Goal: Information Seeking & Learning: Learn about a topic

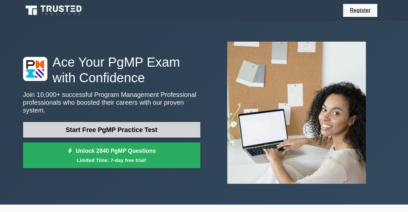
click at [140, 124] on link "Start Free PgMP Practice Test" at bounding box center [111, 130] width 177 height 16
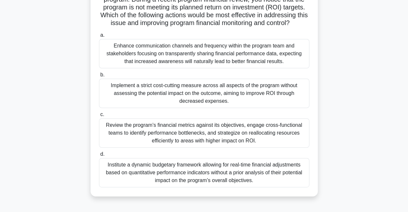
scroll to position [65, 0]
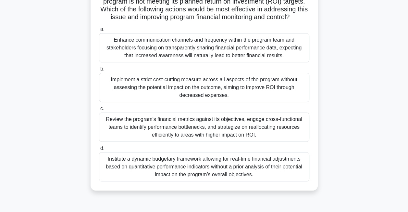
click at [163, 120] on div "Review the program’s financial metrics against its objectives, engage cross-fun…" at bounding box center [204, 126] width 210 height 29
click at [99, 111] on input "c. Review the program’s financial metrics against its objectives, engage cross-…" at bounding box center [99, 108] width 0 height 4
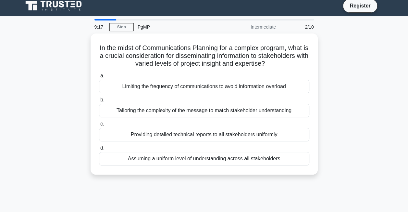
scroll to position [0, 0]
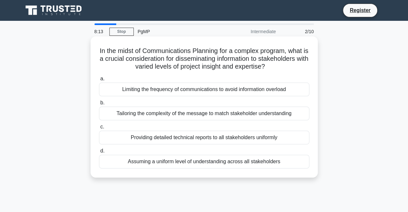
click at [230, 113] on div "Tailoring the complexity of the message to match stakeholder understanding" at bounding box center [204, 113] width 210 height 14
click at [99, 105] on input "b. Tailoring the complexity of the message to match stakeholder understanding" at bounding box center [99, 103] width 0 height 4
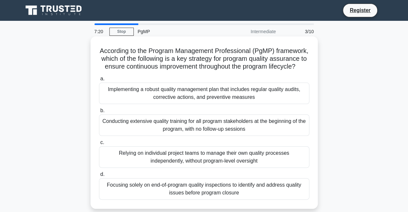
click at [246, 162] on div "Relying on individual project teams to manage their own quality processes indep…" at bounding box center [204, 156] width 210 height 21
click at [99, 144] on input "c. Relying on individual project teams to manage their own quality processes in…" at bounding box center [99, 142] width 0 height 4
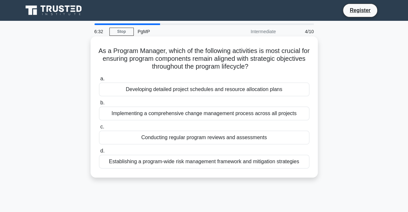
click at [199, 112] on div "Implementing a comprehensive change management process across all projects" at bounding box center [204, 113] width 210 height 14
click at [99, 105] on input "b. Implementing a comprehensive change management process across all projects" at bounding box center [99, 103] width 0 height 4
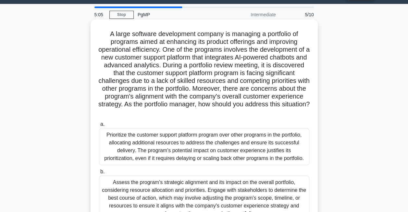
scroll to position [11, 0]
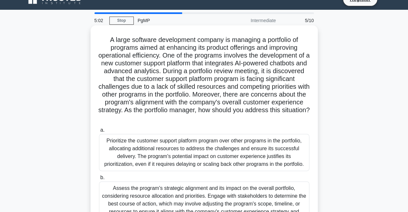
drag, startPoint x: 246, startPoint y: 116, endPoint x: 153, endPoint y: 63, distance: 107.5
click at [153, 63] on h5 "A large software development company is managing a portfolio of programs aimed …" at bounding box center [204, 79] width 212 height 86
click at [264, 147] on div "Prioritize the customer support platform program over other programs in the por…" at bounding box center [204, 152] width 210 height 37
click at [99, 132] on input "a. Prioritize the customer support platform program over other programs in the …" at bounding box center [99, 130] width 0 height 4
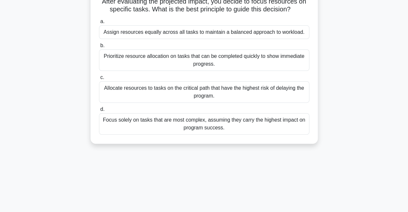
scroll to position [0, 0]
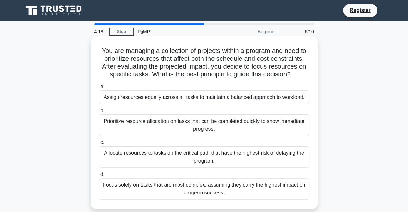
click at [161, 119] on div "Prioritize resource allocation on tasks that can be completed quickly to show i…" at bounding box center [204, 124] width 210 height 21
click at [99, 113] on input "b. Prioritize resource allocation on tasks that can be completed quickly to sho…" at bounding box center [99, 110] width 0 height 4
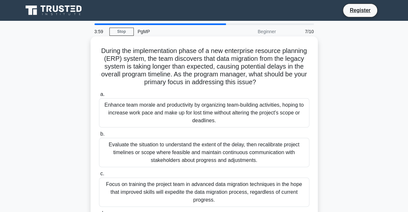
scroll to position [65, 0]
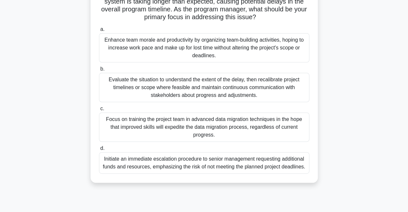
click at [200, 86] on div "Evaluate the situation to understand the extent of the delay, then recalibrate …" at bounding box center [204, 87] width 210 height 29
click at [99, 71] on input "b. Evaluate the situation to understand the extent of the delay, then recalibra…" at bounding box center [99, 69] width 0 height 4
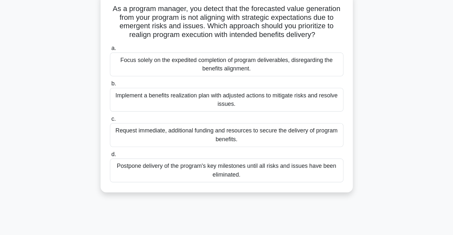
scroll to position [0, 0]
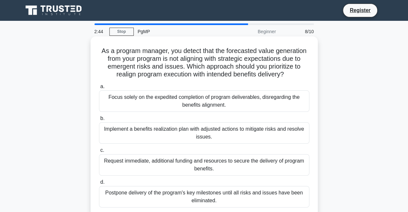
click at [197, 134] on div "Implement a benefits realization plan with adjusted actions to mitigate risks a…" at bounding box center [204, 132] width 210 height 21
click at [99, 120] on input "b. Implement a benefits realization plan with adjusted actions to mitigate risk…" at bounding box center [99, 118] width 0 height 4
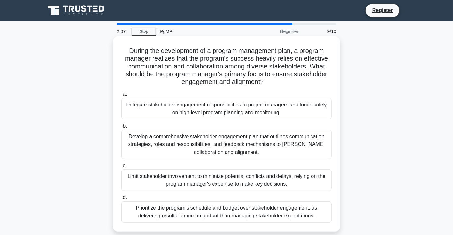
click at [279, 144] on div "Develop a comprehensive stakeholder engagement plan that outlines communication…" at bounding box center [226, 144] width 210 height 29
click at [121, 128] on input "b. Develop a comprehensive stakeholder engagement plan that outlines communicat…" at bounding box center [121, 126] width 0 height 4
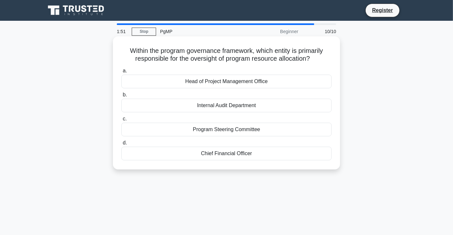
click at [256, 125] on div "Program Steering Committee" at bounding box center [226, 130] width 210 height 14
click at [121, 121] on input "c. Program Steering Committee" at bounding box center [121, 119] width 0 height 4
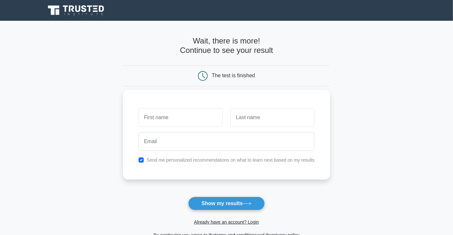
type input "D"
type input "Tu"
type input "Dat"
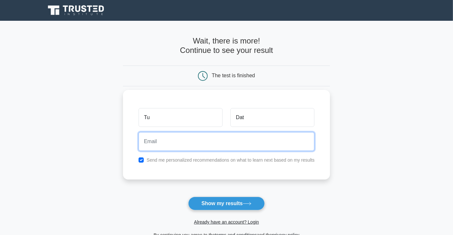
click at [230, 140] on input "email" at bounding box center [227, 141] width 176 height 19
type input "tbdat1978@gmail.com"
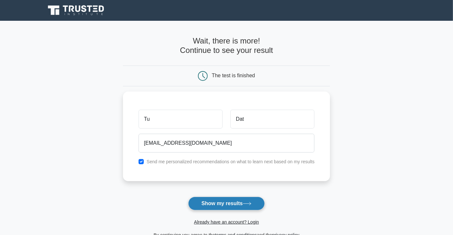
click at [226, 203] on button "Show my results" at bounding box center [226, 204] width 77 height 14
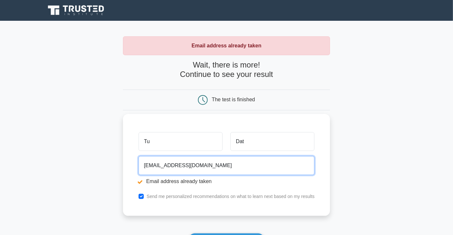
click at [202, 164] on input "tbdat1978@gmail.com" at bounding box center [227, 165] width 176 height 19
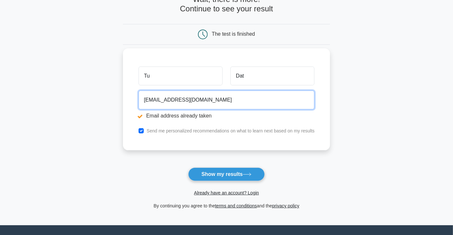
scroll to position [72, 0]
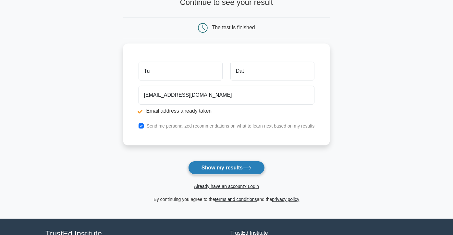
click at [232, 169] on button "Show my results" at bounding box center [226, 168] width 77 height 14
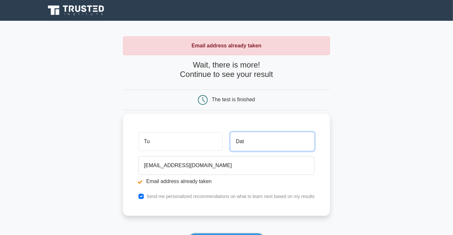
click at [235, 143] on input "Dat" at bounding box center [272, 141] width 84 height 19
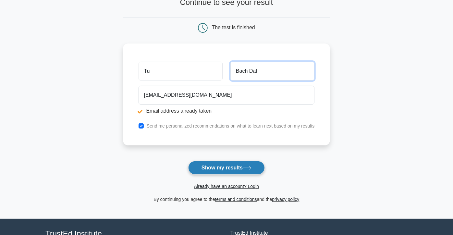
type input "Bach Dat"
click at [229, 166] on button "Show my results" at bounding box center [226, 168] width 77 height 14
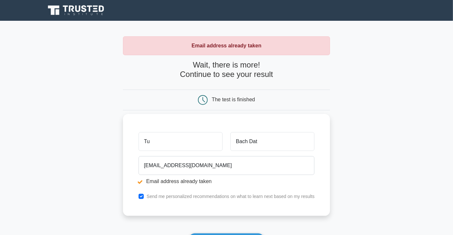
drag, startPoint x: 166, startPoint y: 141, endPoint x: 317, endPoint y: 172, distance: 154.3
click at [124, 138] on div "Tu Bach Dat tbdat1978@gmail.com Email address already taken Send me personalize…" at bounding box center [226, 165] width 207 height 102
type input "Dat"
drag, startPoint x: 261, startPoint y: 142, endPoint x: 223, endPoint y: 140, distance: 37.4
click at [223, 140] on div "Dat Bach Dat" at bounding box center [227, 142] width 184 height 24
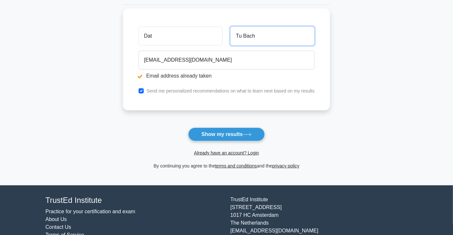
scroll to position [127, 0]
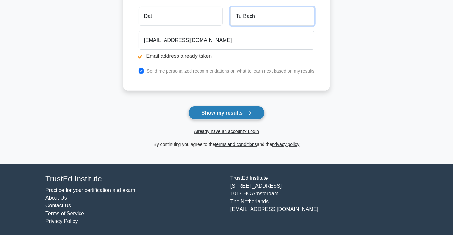
type input "Tu Bach"
click at [221, 110] on button "Show my results" at bounding box center [226, 113] width 77 height 14
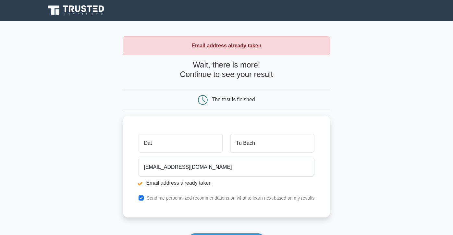
click at [226, 99] on div "The test is finished" at bounding box center [233, 100] width 43 height 6
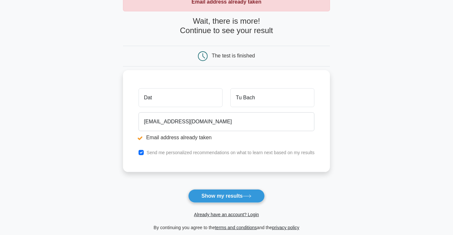
scroll to position [72, 0]
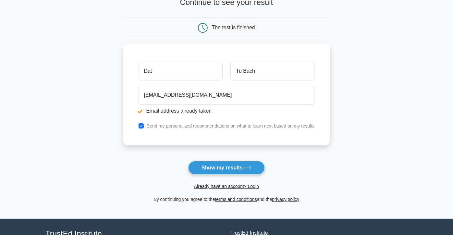
click at [237, 177] on div "Already have an account? Login" at bounding box center [226, 183] width 207 height 16
click at [236, 170] on button "Show my results" at bounding box center [226, 168] width 77 height 14
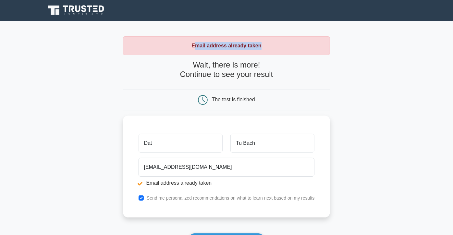
drag, startPoint x: 195, startPoint y: 45, endPoint x: 275, endPoint y: 49, distance: 80.6
click at [275, 49] on div "Email address already taken" at bounding box center [226, 45] width 207 height 19
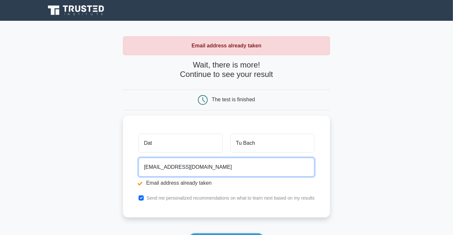
drag, startPoint x: 205, startPoint y: 166, endPoint x: 108, endPoint y: 165, distance: 97.1
click at [108, 165] on main "Email address already taken Wait, there is more! Continue to see your result Th…" at bounding box center [226, 156] width 453 height 270
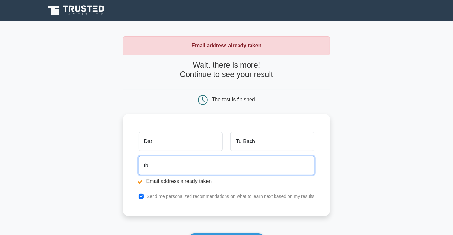
type input "[EMAIL_ADDRESS][DOMAIN_NAME]"
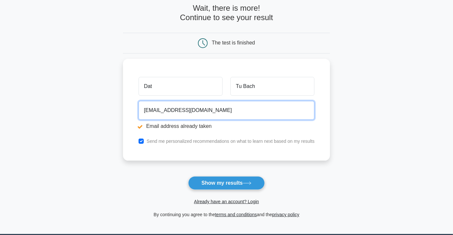
scroll to position [72, 0]
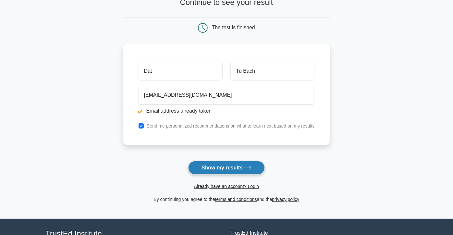
click at [225, 169] on button "Show my results" at bounding box center [226, 168] width 77 height 14
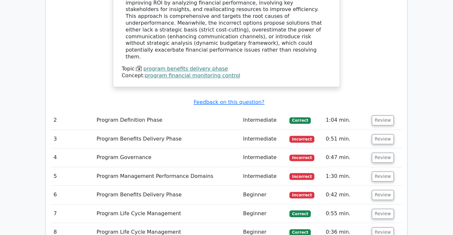
scroll to position [793, 0]
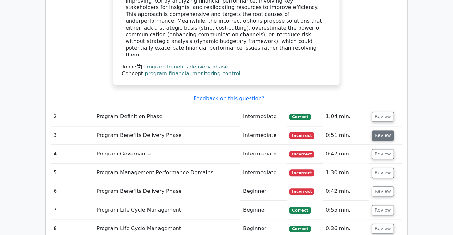
click at [394, 131] on button "Review" at bounding box center [383, 136] width 22 height 10
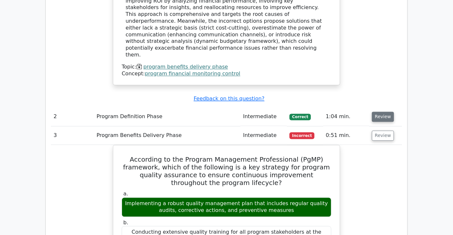
click at [394, 112] on button "Review" at bounding box center [383, 117] width 22 height 10
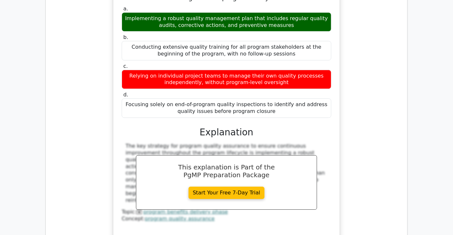
scroll to position [1082, 0]
